Goal: Task Accomplishment & Management: Manage account settings

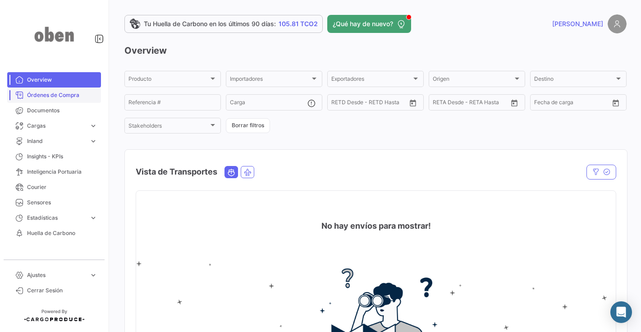
click at [70, 96] on span "Órdenes de Compra" at bounding box center [62, 95] width 70 height 8
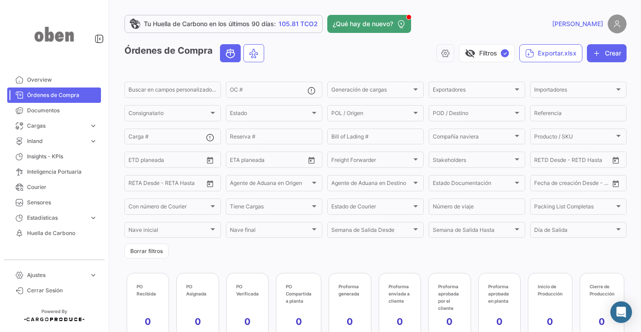
click at [596, 27] on span "[PERSON_NAME]" at bounding box center [577, 23] width 51 height 9
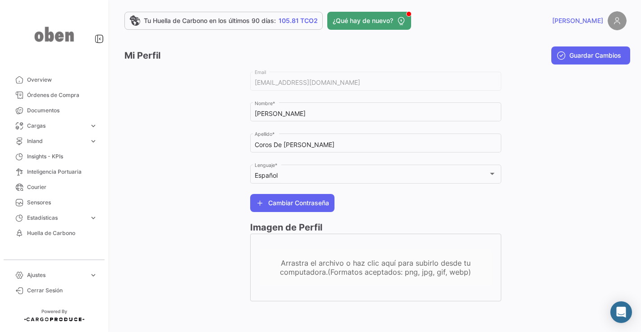
scroll to position [4, 0]
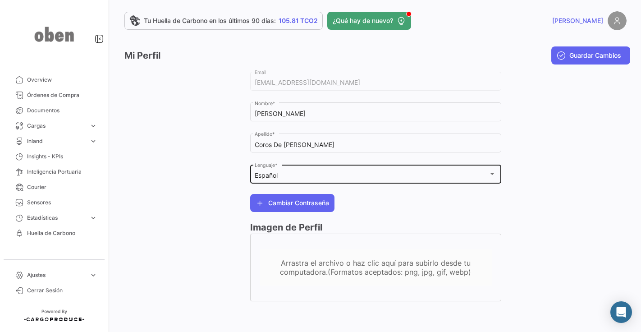
click at [377, 182] on div "Español Lenguaje *" at bounding box center [376, 173] width 242 height 21
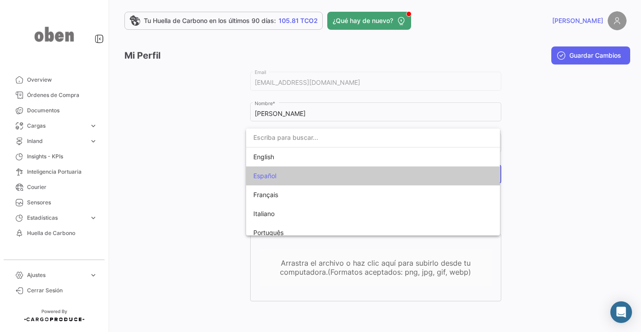
scroll to position [7, 0]
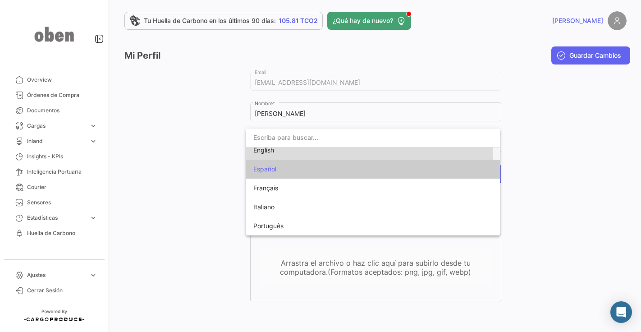
click at [283, 152] on span "English" at bounding box center [316, 150] width 126 height 19
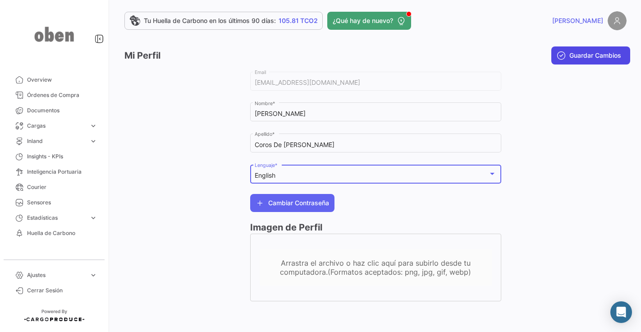
click at [589, 56] on span "Guardar Cambios" at bounding box center [596, 55] width 52 height 9
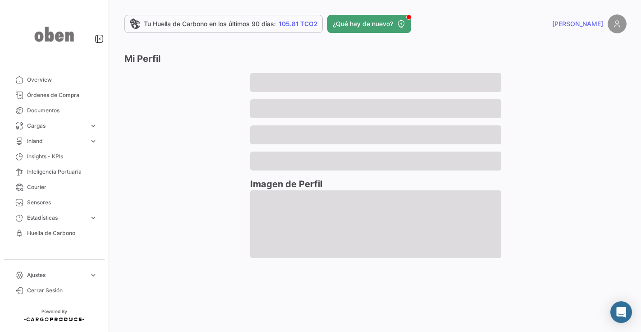
scroll to position [0, 0]
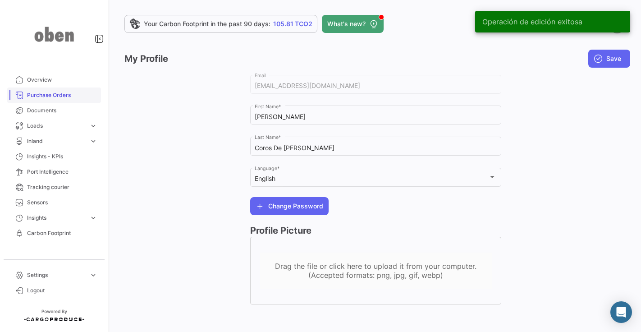
click at [42, 94] on span "Purchase Orders" at bounding box center [62, 95] width 70 height 8
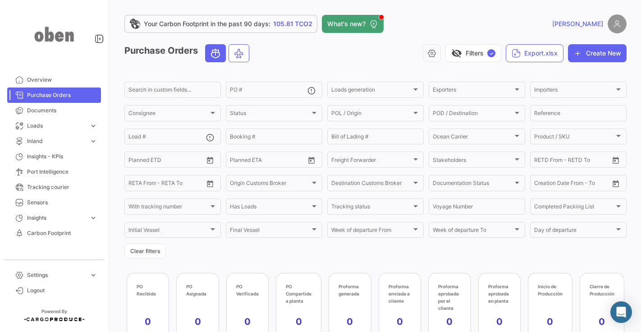
click at [587, 26] on span "[PERSON_NAME]" at bounding box center [577, 23] width 51 height 9
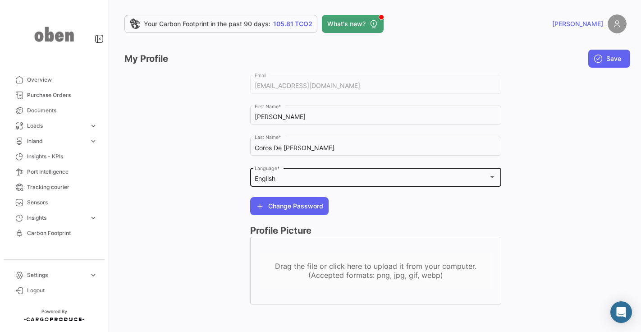
click at [313, 183] on div "English" at bounding box center [372, 179] width 234 height 8
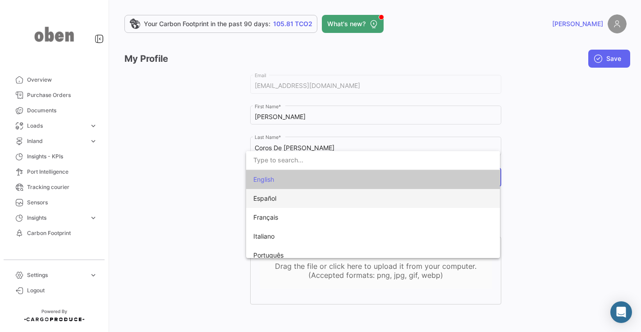
click at [281, 195] on span "Español" at bounding box center [316, 198] width 126 height 19
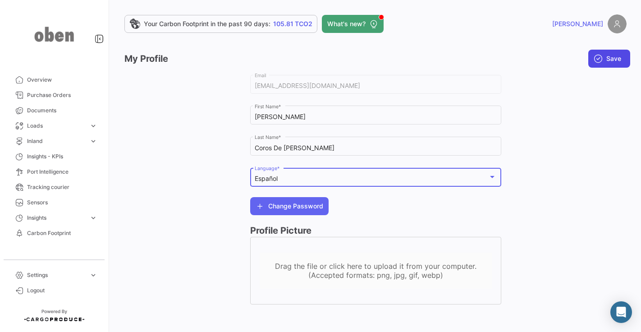
click at [607, 54] on span "Save" at bounding box center [614, 58] width 15 height 9
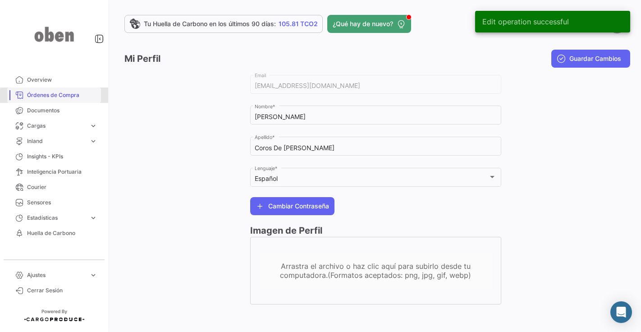
click at [57, 96] on span "Órdenes de Compra" at bounding box center [62, 95] width 70 height 8
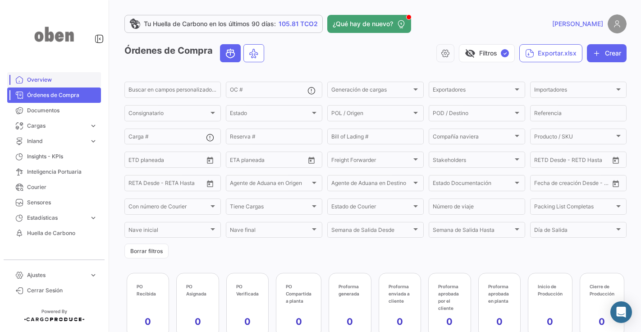
click at [46, 82] on span "Overview" at bounding box center [62, 80] width 70 height 8
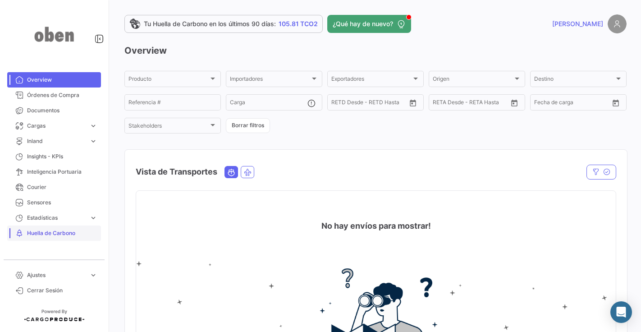
click at [54, 239] on link "Huella de Carbono" at bounding box center [54, 233] width 94 height 15
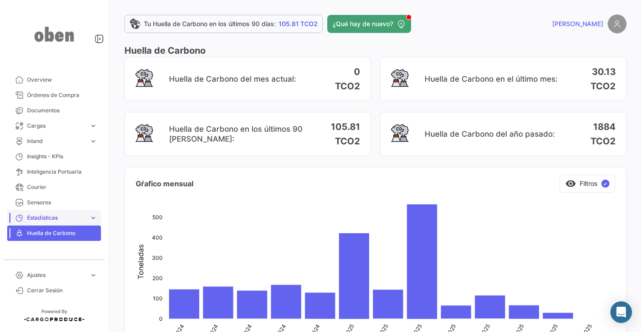
click at [50, 219] on span "Estadísticas" at bounding box center [56, 218] width 59 height 8
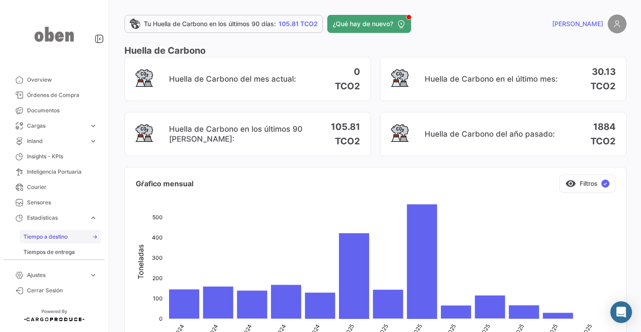
click at [50, 240] on span "Tiempo a destino" at bounding box center [45, 237] width 44 height 8
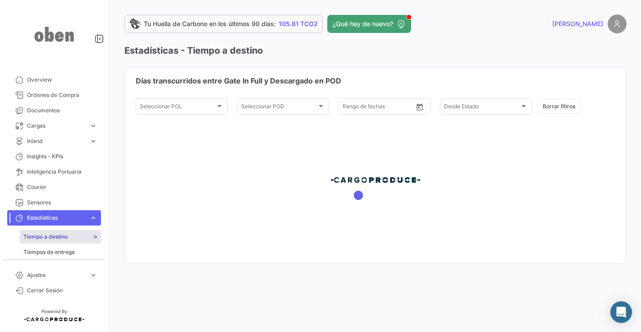
type input "[DATE]"
click at [49, 188] on span "Courier" at bounding box center [62, 187] width 70 height 8
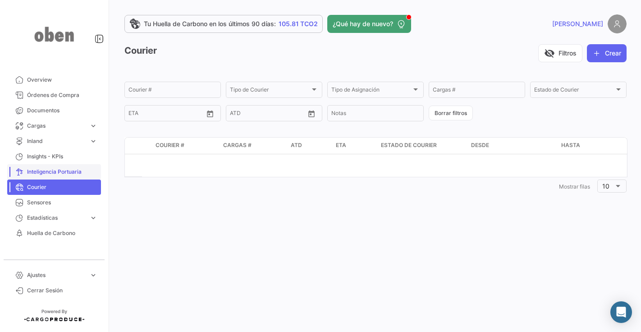
click at [72, 170] on span "Inteligencia Portuaria" at bounding box center [62, 172] width 70 height 8
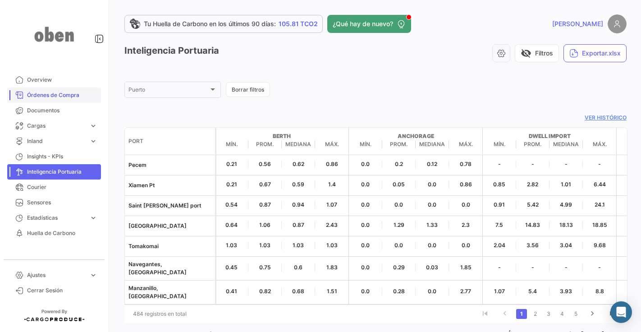
click at [53, 96] on span "Órdenes de Compra" at bounding box center [62, 95] width 70 height 8
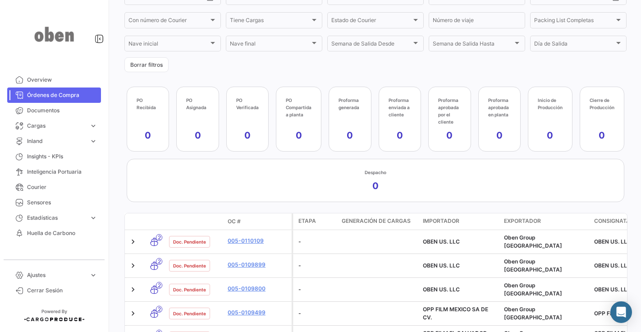
scroll to position [186, 0]
click at [405, 180] on div "Despacho 0" at bounding box center [376, 181] width 486 height 32
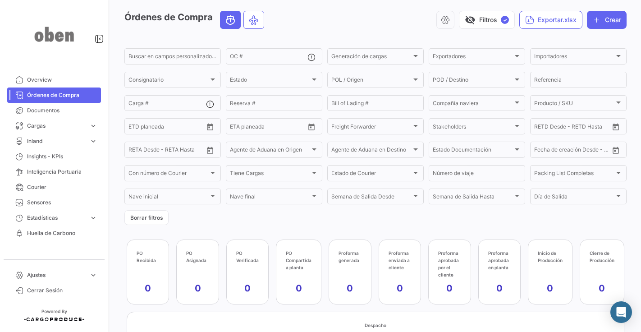
scroll to position [149, 0]
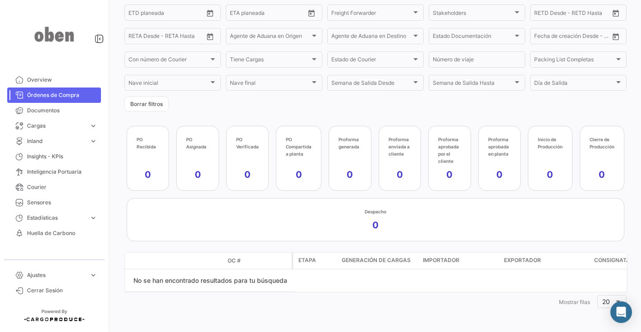
click at [145, 160] on app-kpi-label "PO Recibida 0" at bounding box center [148, 158] width 23 height 45
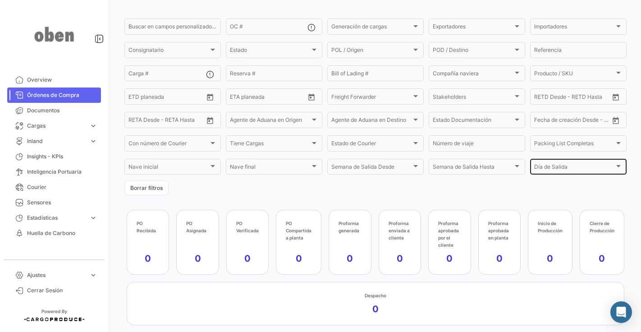
scroll to position [64, 0]
click at [143, 241] on app-kpi-label "PO Recibida 0" at bounding box center [148, 241] width 23 height 45
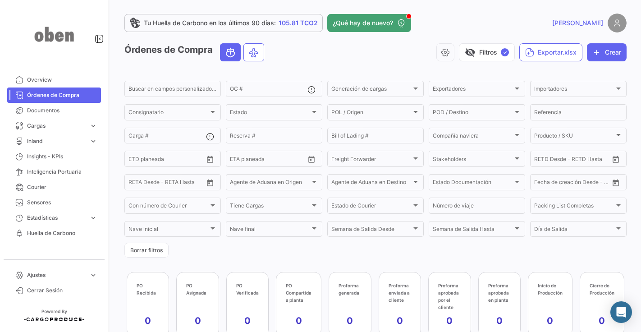
scroll to position [0, 0]
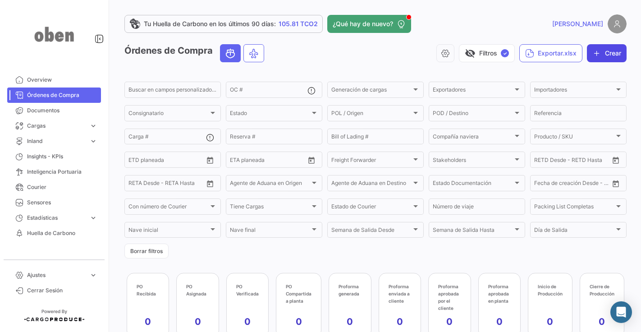
click at [600, 57] on button "Crear" at bounding box center [607, 53] width 40 height 18
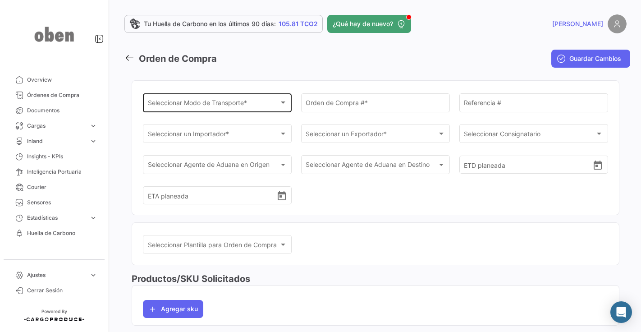
click at [249, 103] on span "Seleccionar Modo de Transporte *" at bounding box center [213, 105] width 131 height 8
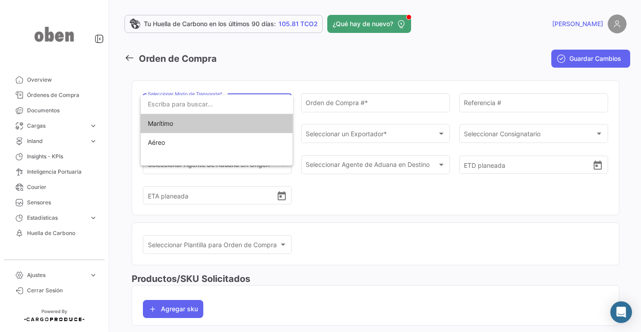
click at [248, 72] on div at bounding box center [320, 166] width 641 height 332
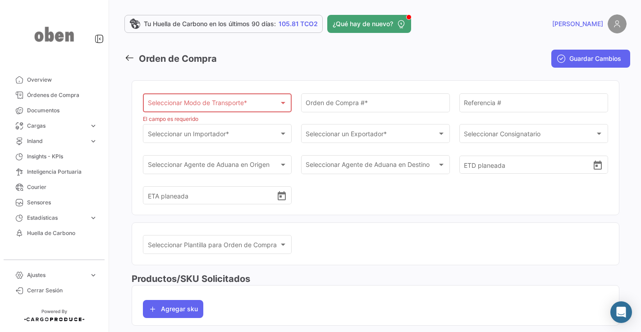
click at [128, 57] on icon at bounding box center [129, 58] width 10 height 10
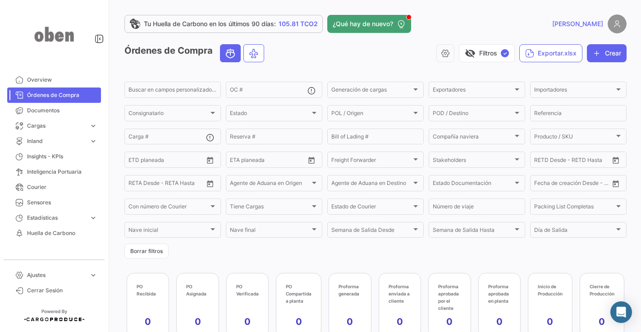
click at [150, 291] on app-kpi-label-title "PO Recibida" at bounding box center [148, 290] width 23 height 14
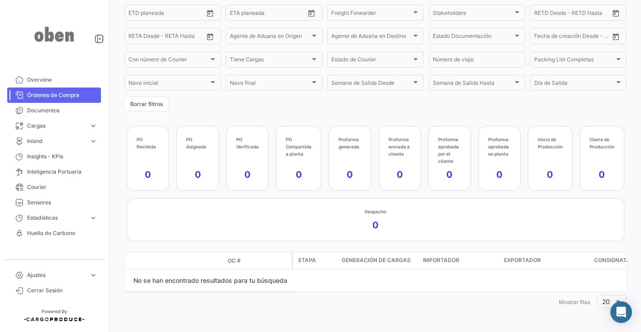
click at [414, 117] on div "Órdenes de Compra visibility_off Filtros ✓ Exportar.xlsx Crear Buscar en [PERSO…" at bounding box center [375, 103] width 502 height 413
click at [400, 106] on form "Buscar en [PERSON_NAME] personalizados... OC # Generación [PERSON_NAME] Generac…" at bounding box center [375, 22] width 502 height 178
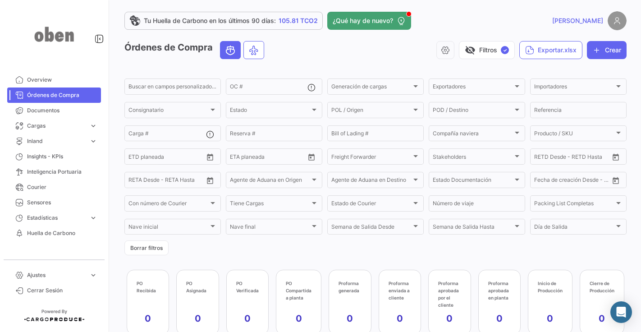
scroll to position [0, 0]
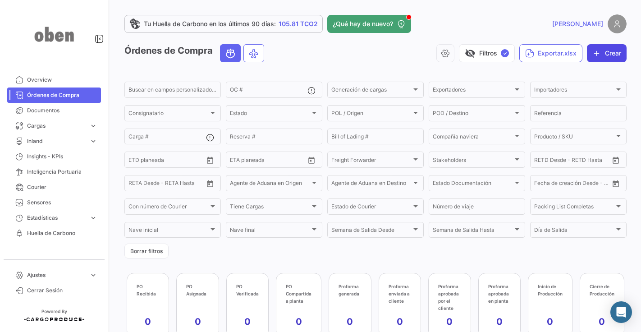
click at [601, 55] on button "Crear" at bounding box center [607, 53] width 40 height 18
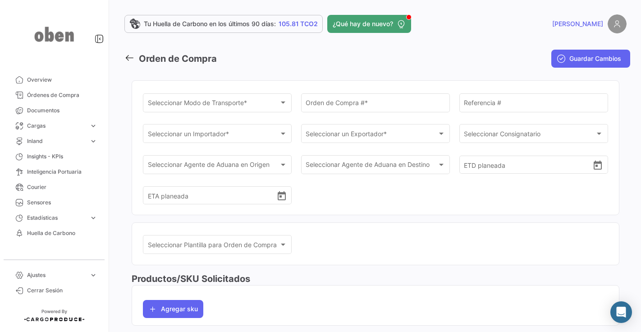
click at [130, 58] on icon at bounding box center [129, 58] width 10 height 10
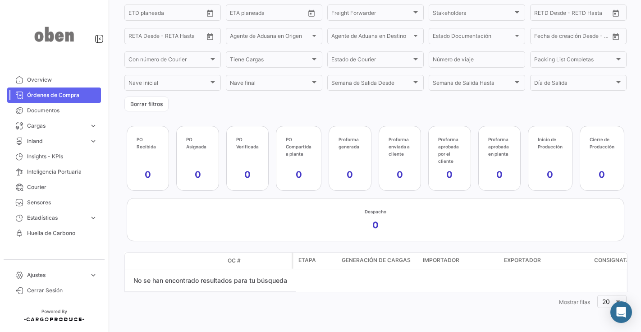
scroll to position [149, 0]
click at [47, 112] on span "Documentos" at bounding box center [62, 110] width 70 height 8
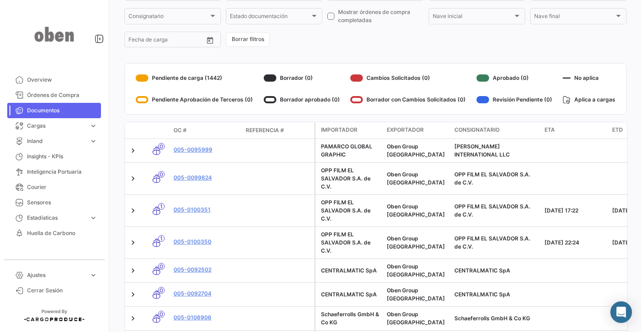
scroll to position [97, 0]
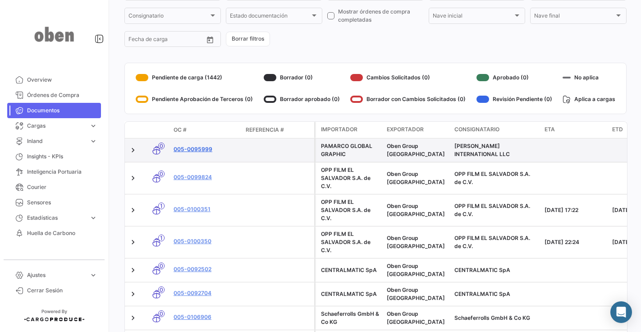
click at [191, 149] on link "005-0095999" at bounding box center [206, 149] width 65 height 8
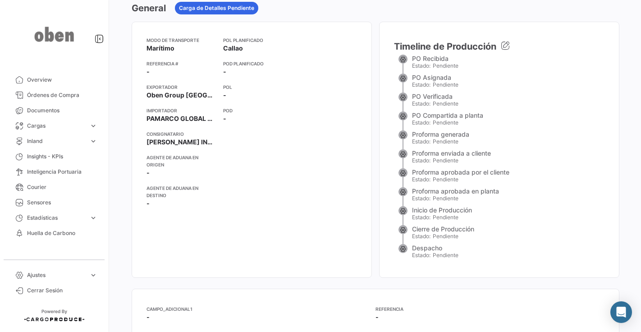
scroll to position [188, 0]
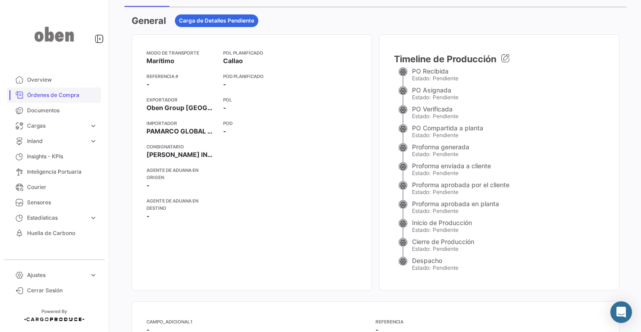
click at [41, 95] on span "Órdenes de Compra" at bounding box center [62, 95] width 70 height 8
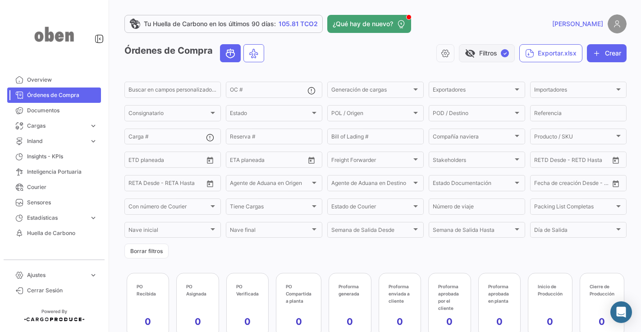
click at [467, 54] on span "visibility_off" at bounding box center [470, 53] width 11 height 11
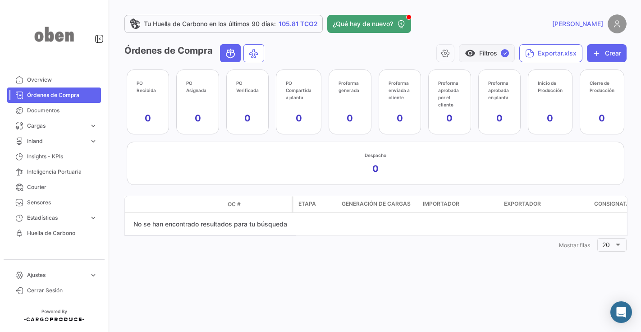
click at [470, 53] on span "visibility" at bounding box center [470, 53] width 11 height 11
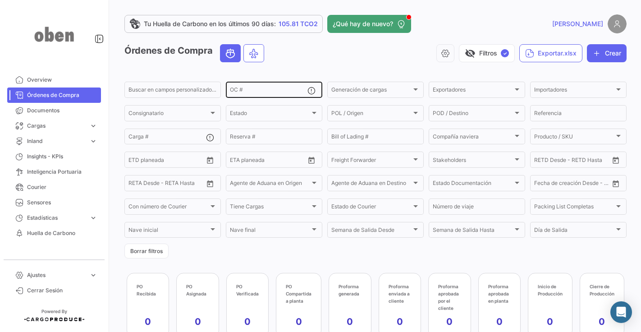
click at [249, 93] on input "OC #" at bounding box center [269, 91] width 78 height 6
click at [180, 87] on div "Buscar en campos personalizados..." at bounding box center [173, 89] width 88 height 18
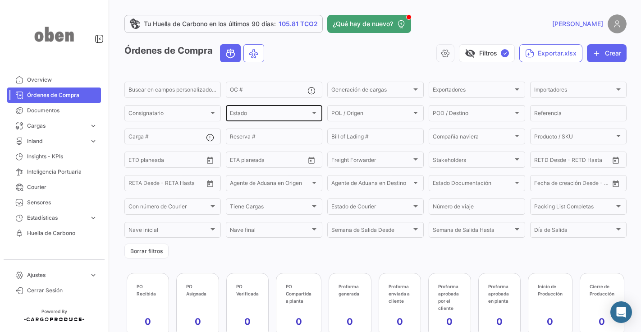
click at [255, 111] on div "Estado Estado" at bounding box center [274, 113] width 88 height 18
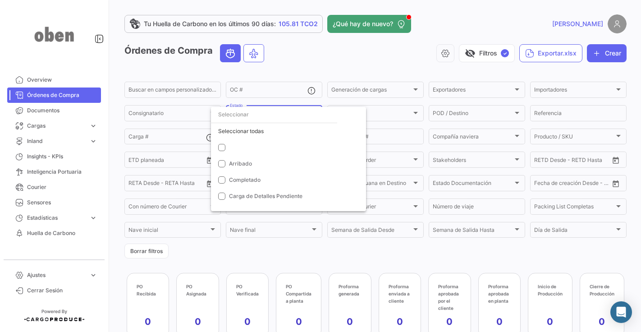
click at [313, 65] on div at bounding box center [320, 166] width 641 height 332
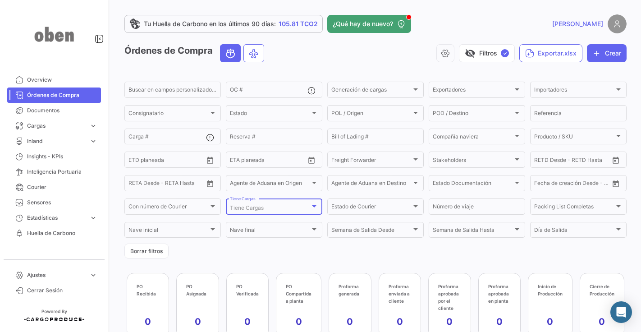
click at [284, 210] on div "Tiene Cargas" at bounding box center [270, 208] width 80 height 6
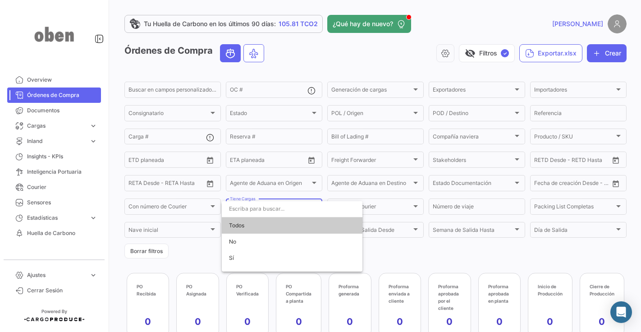
click at [310, 61] on div at bounding box center [320, 166] width 641 height 332
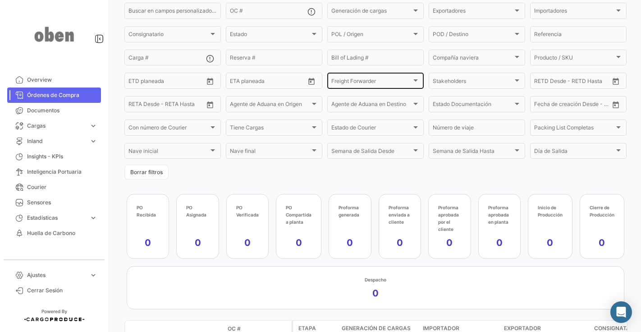
scroll to position [79, 0]
click at [42, 76] on span "Overview" at bounding box center [62, 80] width 70 height 8
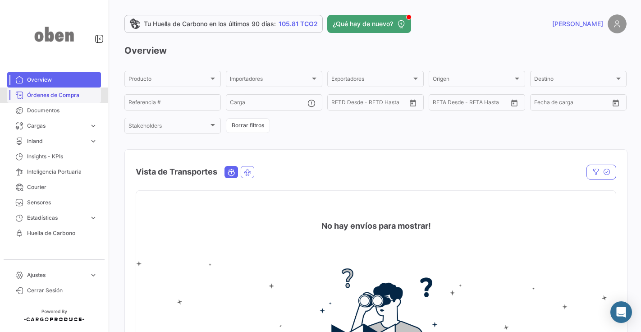
click at [59, 99] on span "Órdenes de Compra" at bounding box center [62, 95] width 70 height 8
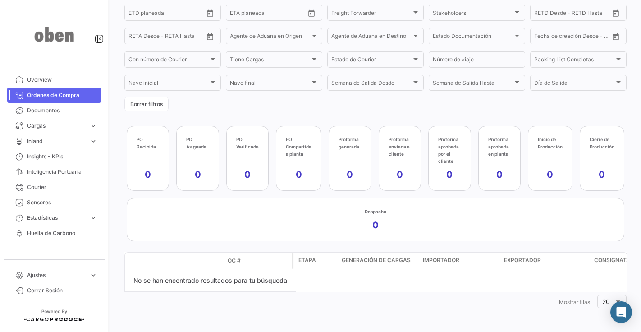
scroll to position [149, 0]
click at [147, 154] on app-kpi-label "PO Recibida 0" at bounding box center [148, 158] width 23 height 45
